Goal: Navigation & Orientation: Find specific page/section

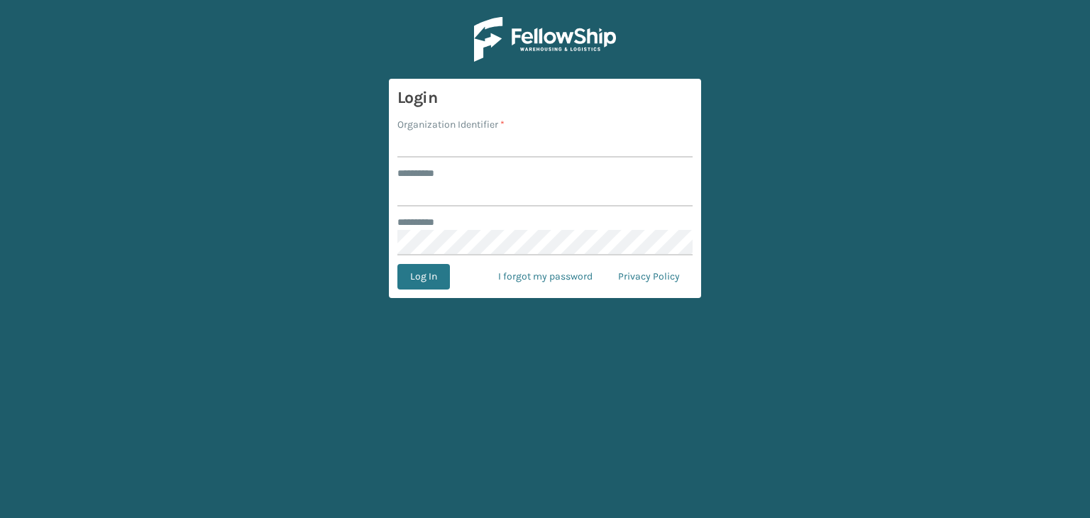
click at [452, 148] on input "Organization Identifier *" at bounding box center [545, 145] width 295 height 26
type input "JumpSport"
click at [450, 198] on input "******** *" at bounding box center [545, 194] width 295 height 26
type input "**********"
click at [423, 279] on button "Log In" at bounding box center [424, 277] width 53 height 26
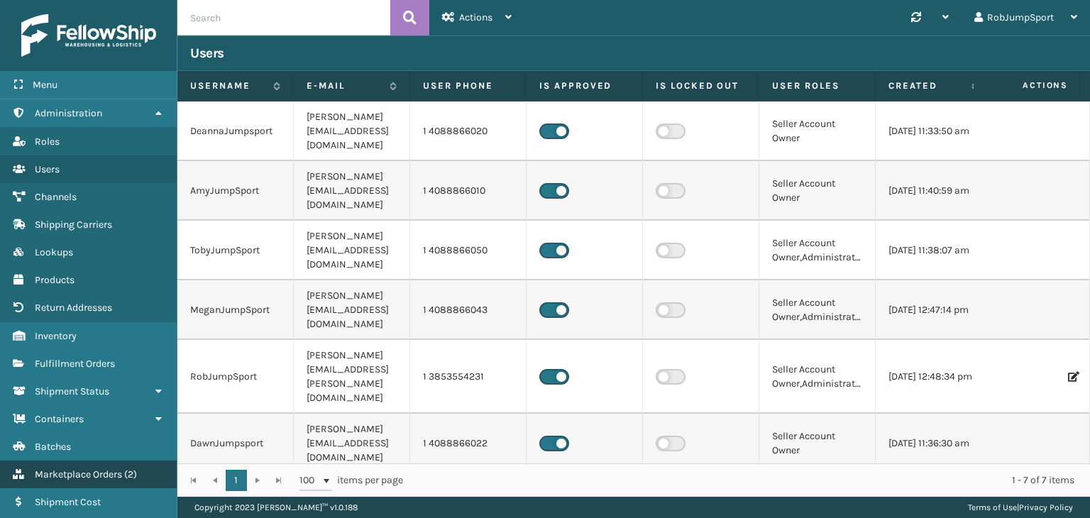
click at [75, 471] on span "Marketplace Orders" at bounding box center [78, 475] width 87 height 12
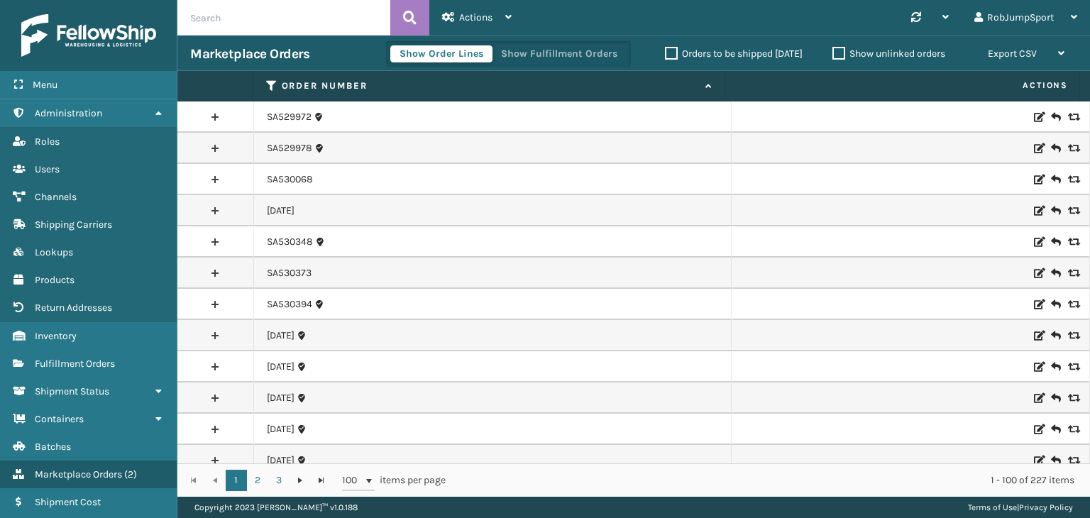
click at [665, 55] on label "Orders to be shipped [DATE]" at bounding box center [734, 54] width 138 height 12
click at [665, 55] on input "Orders to be shipped [DATE]" at bounding box center [665, 49] width 1 height 9
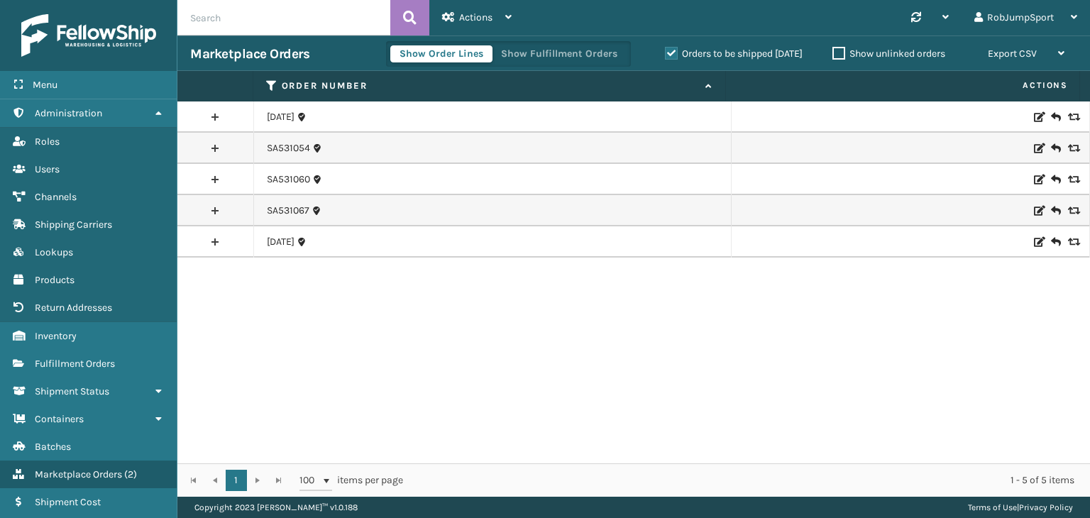
click at [665, 55] on label "Orders to be shipped [DATE]" at bounding box center [734, 54] width 138 height 12
click at [665, 55] on input "Orders to be shipped [DATE]" at bounding box center [665, 49] width 1 height 9
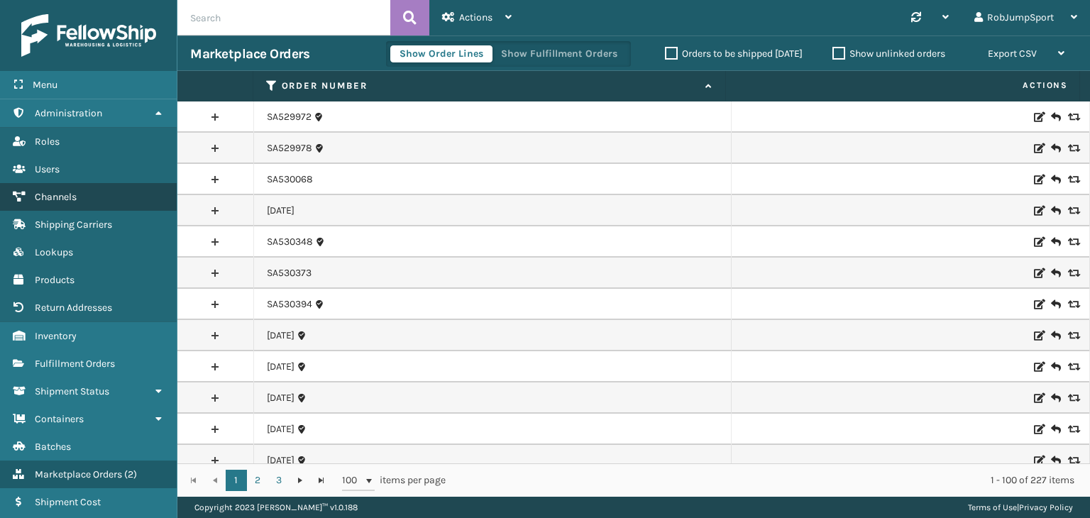
click at [61, 196] on span "Channels" at bounding box center [56, 197] width 42 height 12
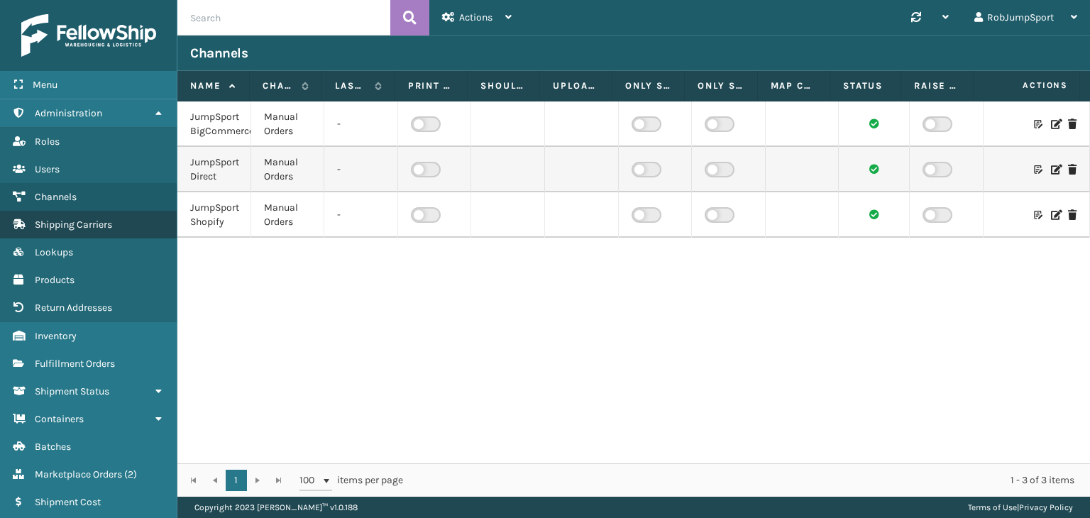
click at [72, 221] on span "Shipping Carriers" at bounding box center [73, 225] width 77 height 12
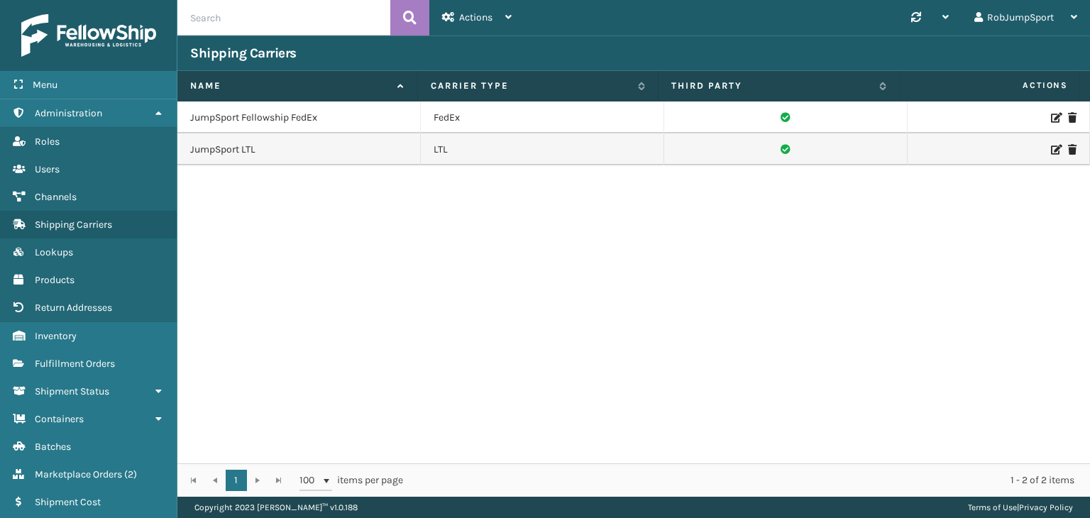
click at [346, 275] on div "JumpSport Fellowship FedEx FedEx JumpSport LTL LTL" at bounding box center [633, 283] width 913 height 362
click at [62, 191] on span "Channels" at bounding box center [56, 197] width 42 height 12
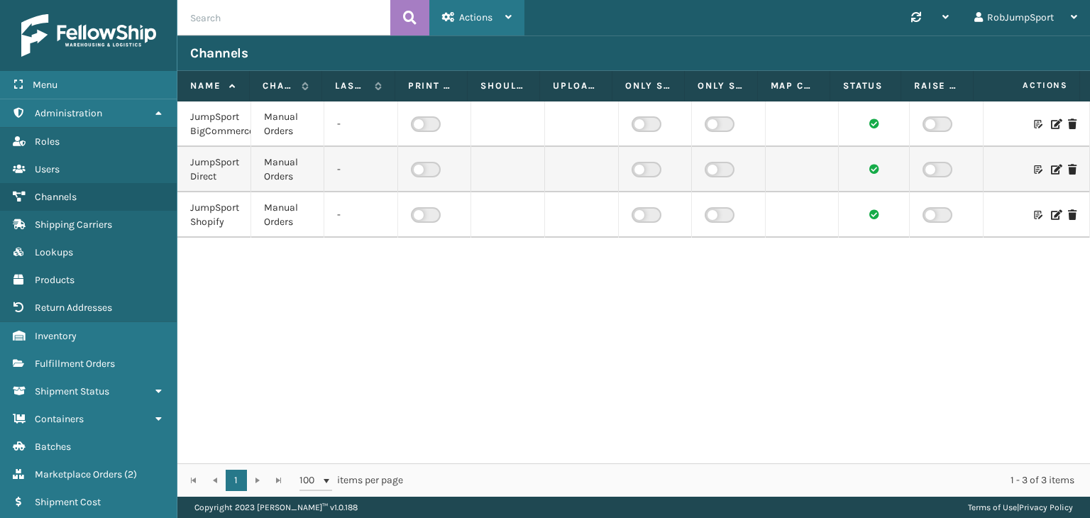
click at [505, 15] on icon at bounding box center [508, 17] width 6 height 10
click at [541, 11] on div "Synchronise all channels RobJumpSport Log Out" at bounding box center [808, 17] width 566 height 35
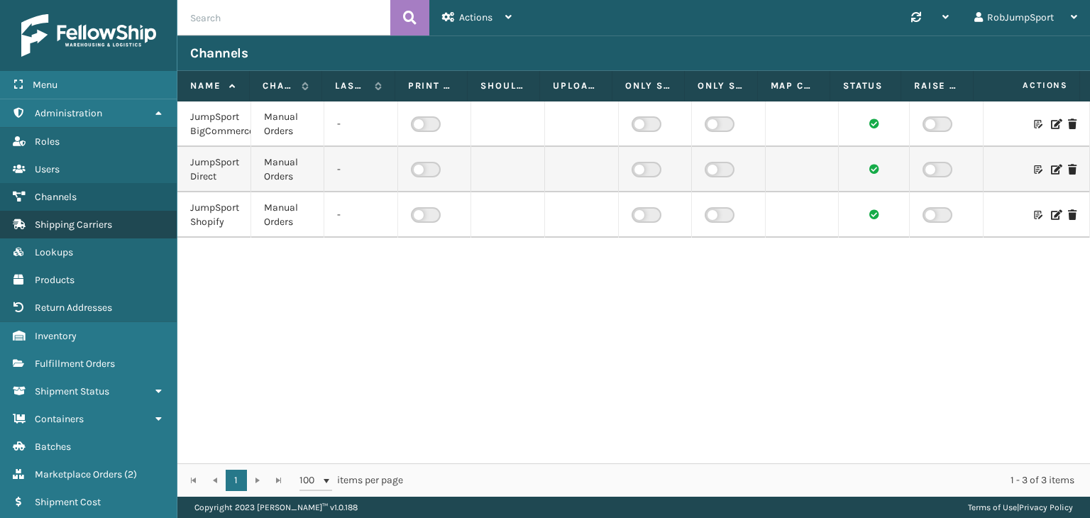
click at [79, 221] on span "Shipping Carriers" at bounding box center [73, 225] width 77 height 12
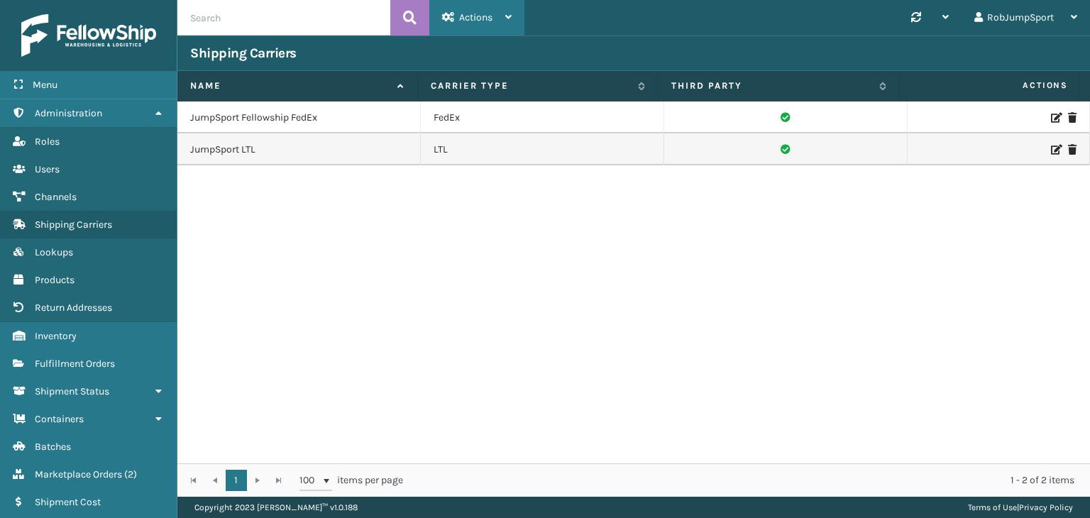
click at [511, 21] on icon at bounding box center [508, 17] width 6 height 10
click at [556, 7] on div "Synchronise all channels RobJumpSport Log Out" at bounding box center [808, 17] width 566 height 35
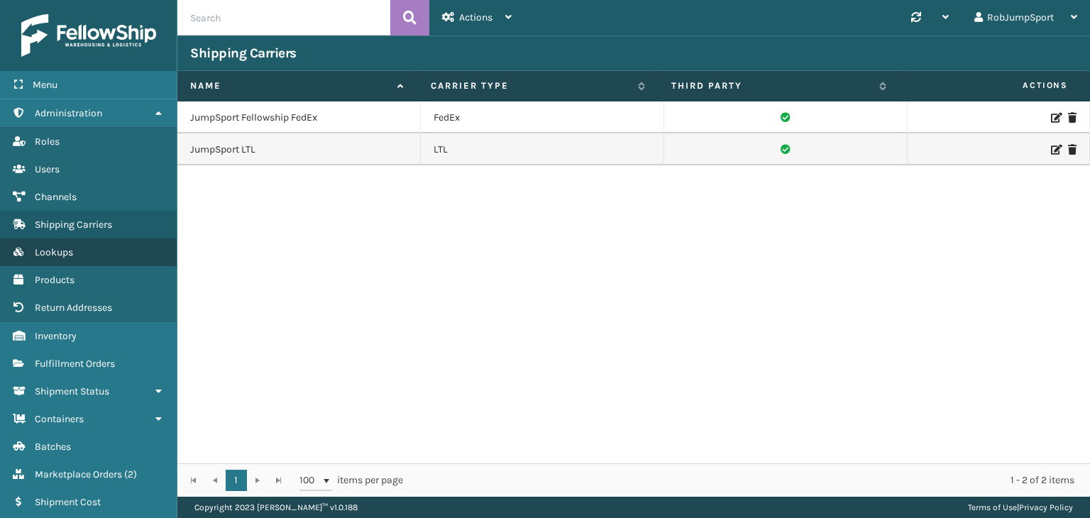
click at [64, 248] on span "Lookups" at bounding box center [54, 252] width 38 height 12
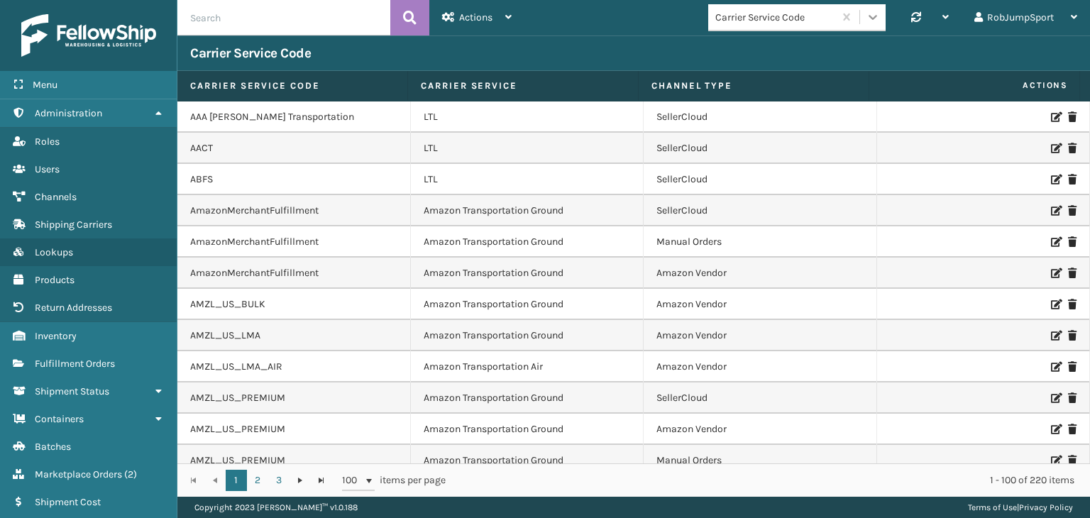
click at [872, 15] on icon at bounding box center [873, 17] width 14 height 14
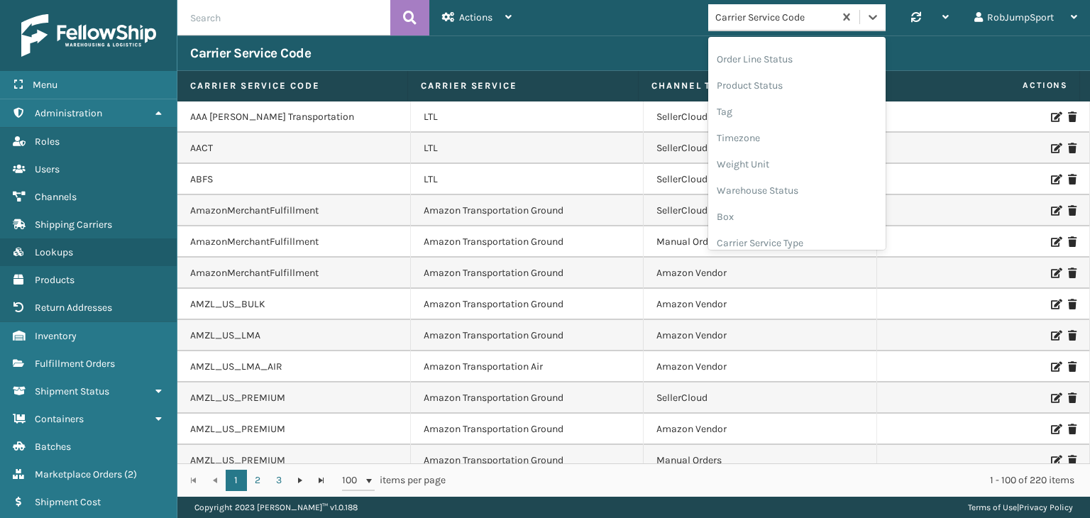
scroll to position [502, 0]
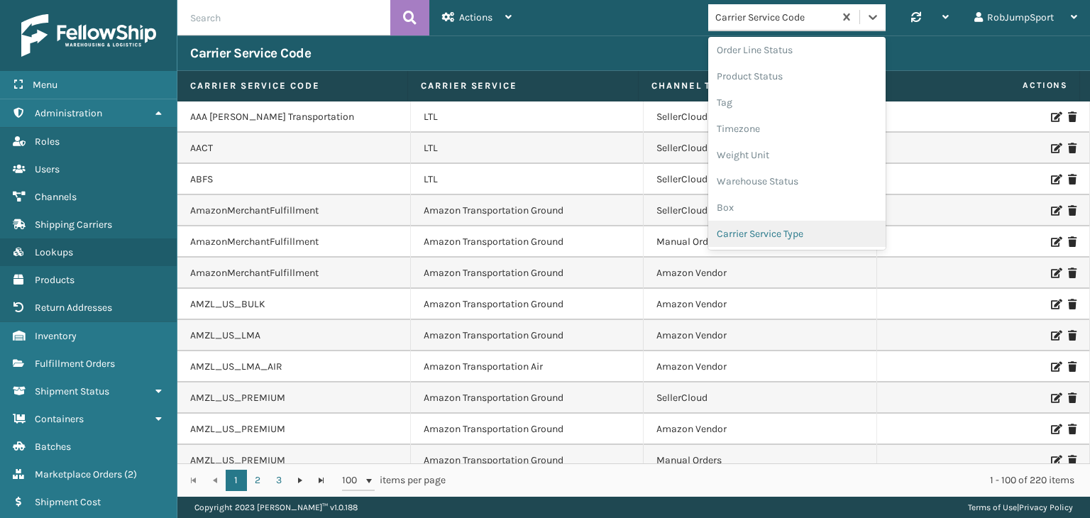
click at [809, 244] on div "Carrier Service Type" at bounding box center [796, 234] width 177 height 26
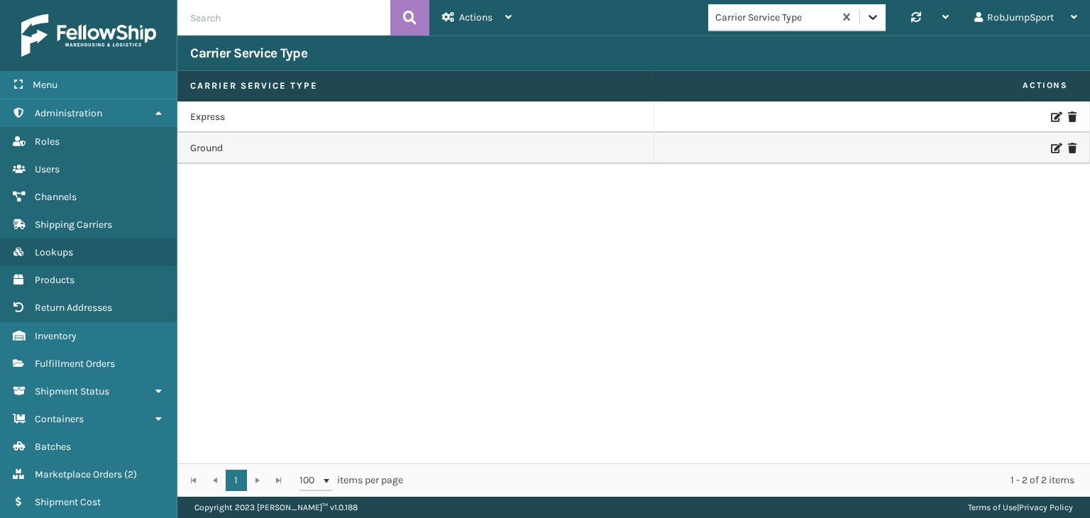
click at [872, 18] on icon at bounding box center [873, 17] width 9 height 5
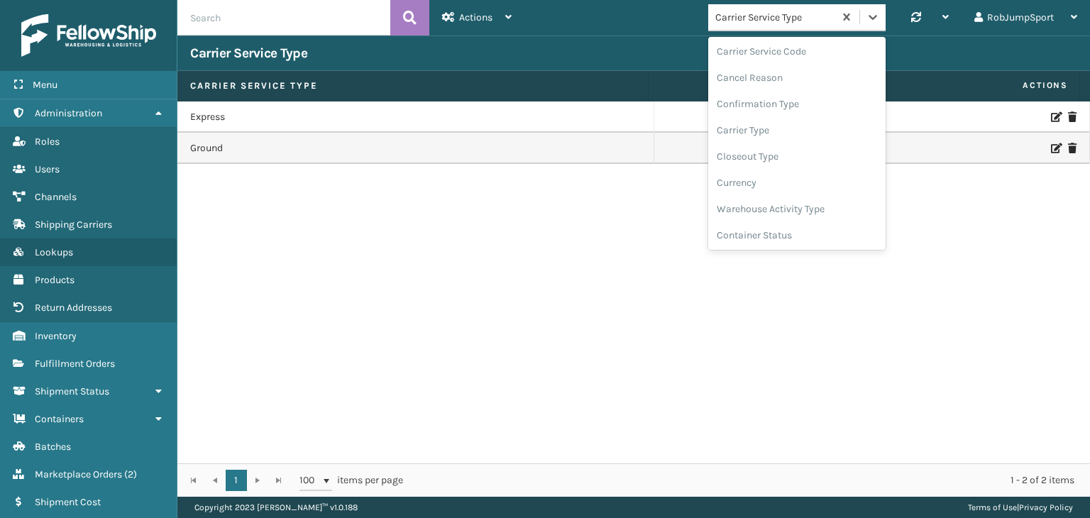
scroll to position [0, 0]
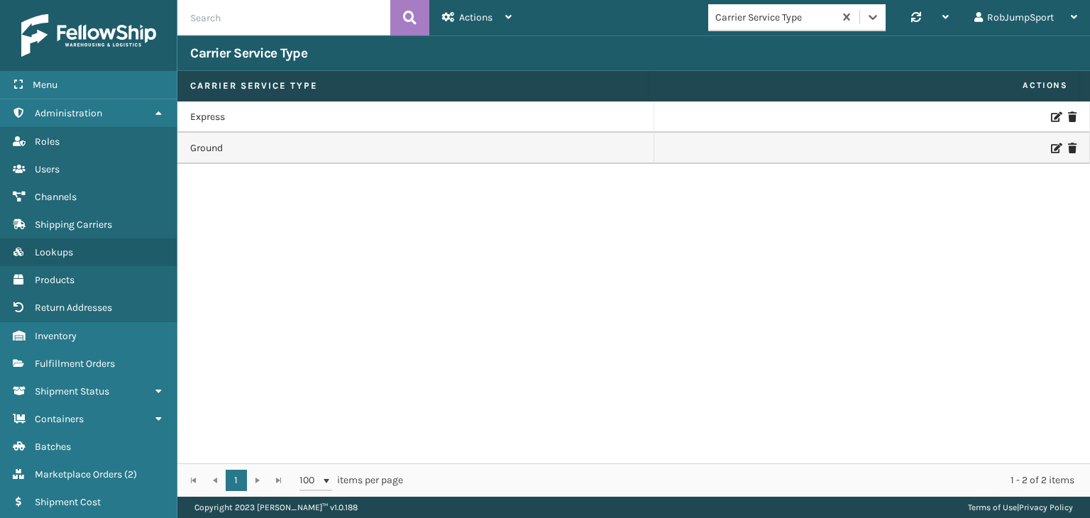
drag, startPoint x: 426, startPoint y: 225, endPoint x: 505, endPoint y: 161, distance: 102.0
click at [427, 225] on div "Express Ground" at bounding box center [633, 283] width 913 height 362
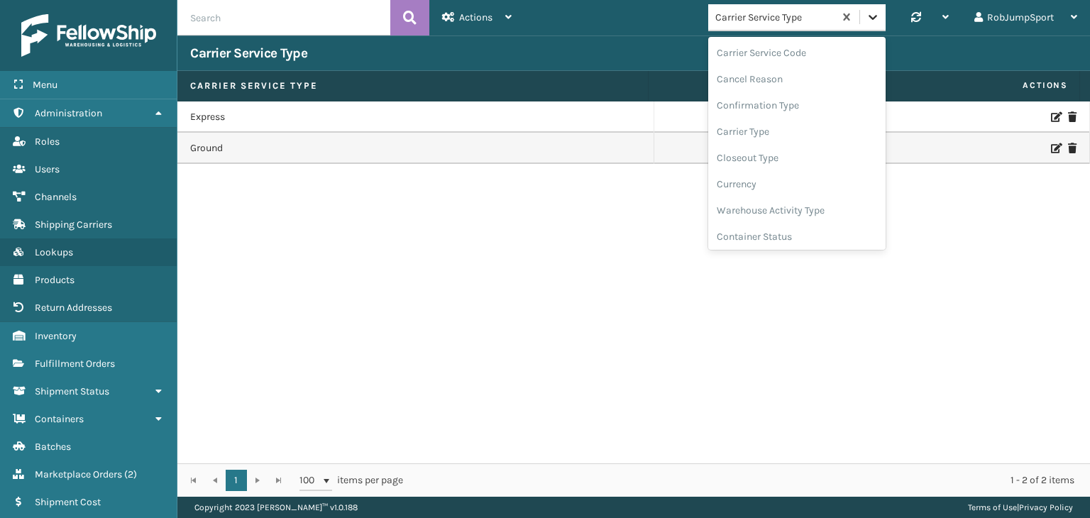
click at [872, 12] on icon at bounding box center [873, 17] width 14 height 14
click at [791, 50] on div "Carrier Service Code" at bounding box center [796, 53] width 177 height 26
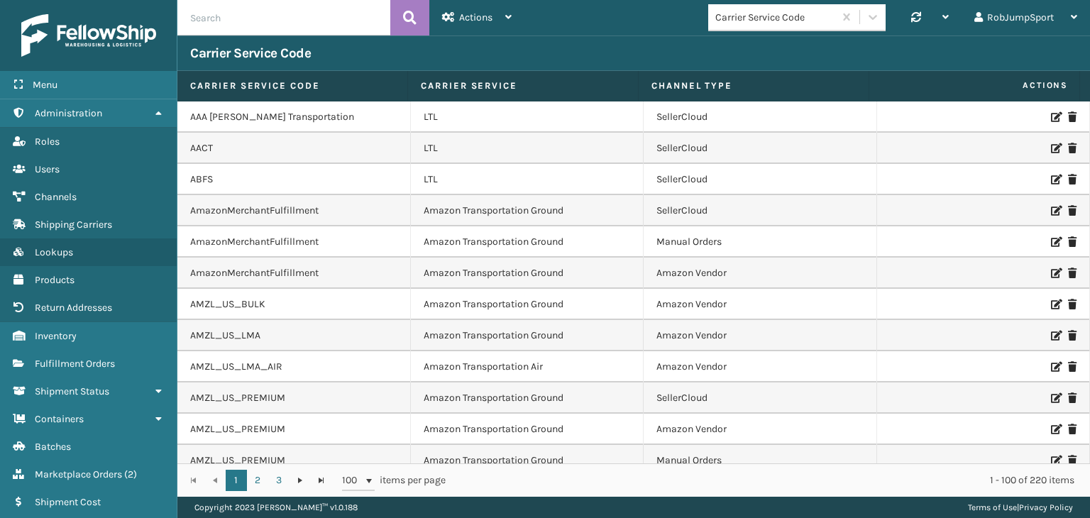
click at [940, 55] on div "Carrier Service Code" at bounding box center [633, 52] width 913 height 35
click at [891, 53] on div "Carrier Service Code" at bounding box center [633, 52] width 913 height 35
click at [948, 13] on icon at bounding box center [946, 17] width 6 height 10
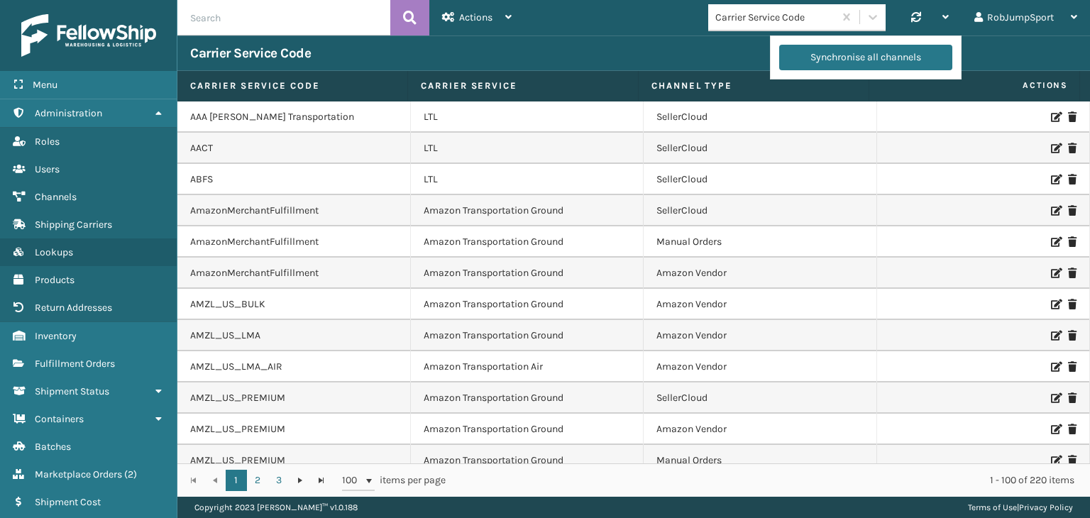
click at [720, 55] on div "Carrier Service Code" at bounding box center [633, 52] width 913 height 35
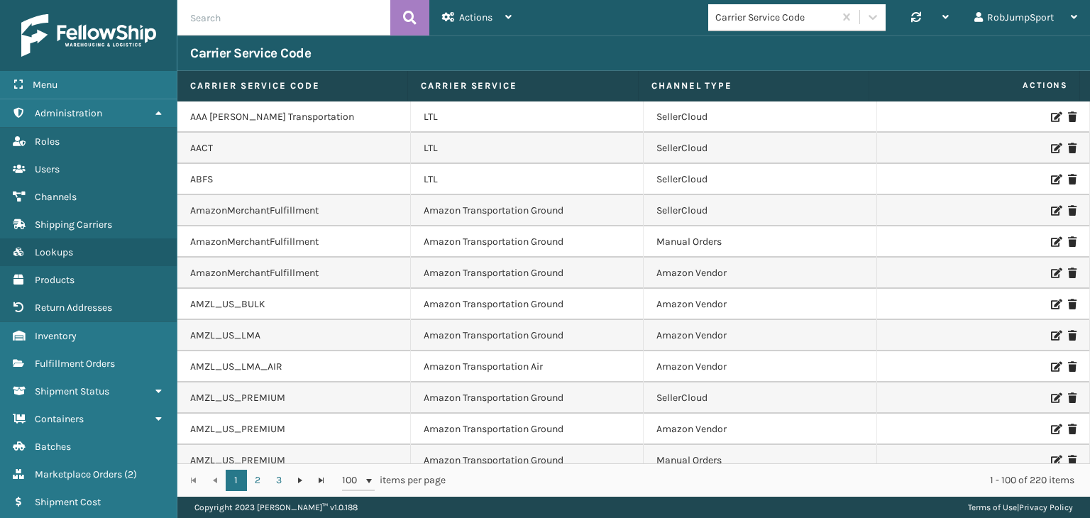
click at [693, 56] on div "Carrier Service Code" at bounding box center [633, 52] width 913 height 35
click at [509, 16] on icon at bounding box center [508, 17] width 6 height 10
click at [557, 13] on div "Carrier Service Code Synchronise all channels RobJumpSport Log Out" at bounding box center [808, 17] width 566 height 35
click at [568, 47] on div "Carrier Service Code" at bounding box center [633, 52] width 913 height 35
